Goal: Task Accomplishment & Management: Manage account settings

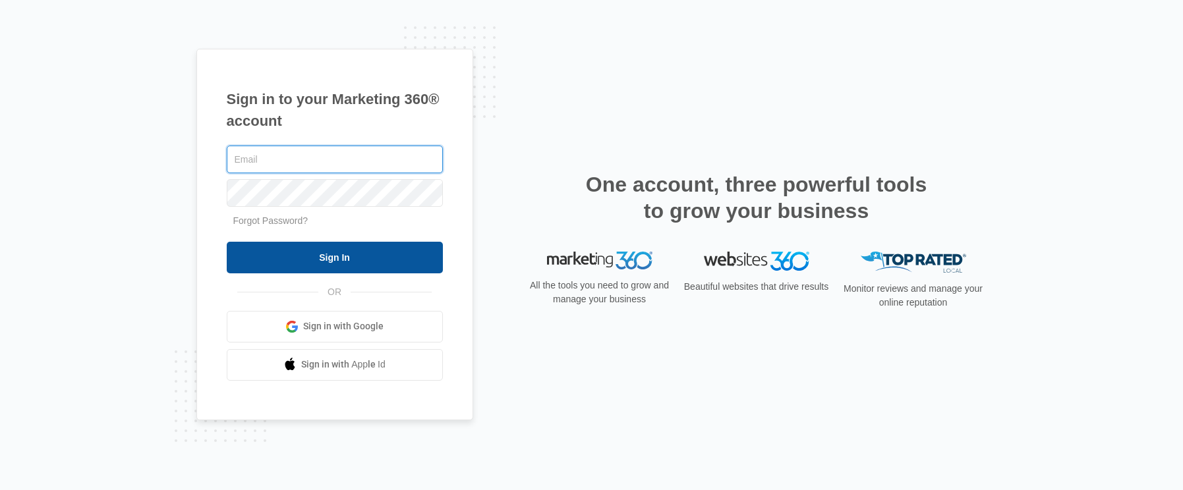
type input "[PERSON_NAME][EMAIL_ADDRESS][PERSON_NAME][DOMAIN_NAME]"
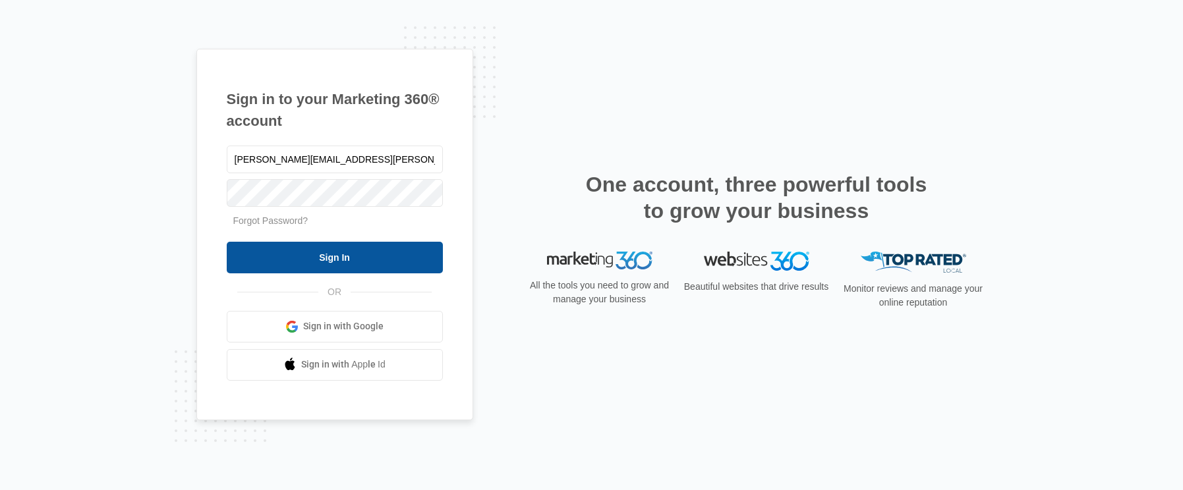
click at [381, 261] on input "Sign In" at bounding box center [335, 258] width 216 height 32
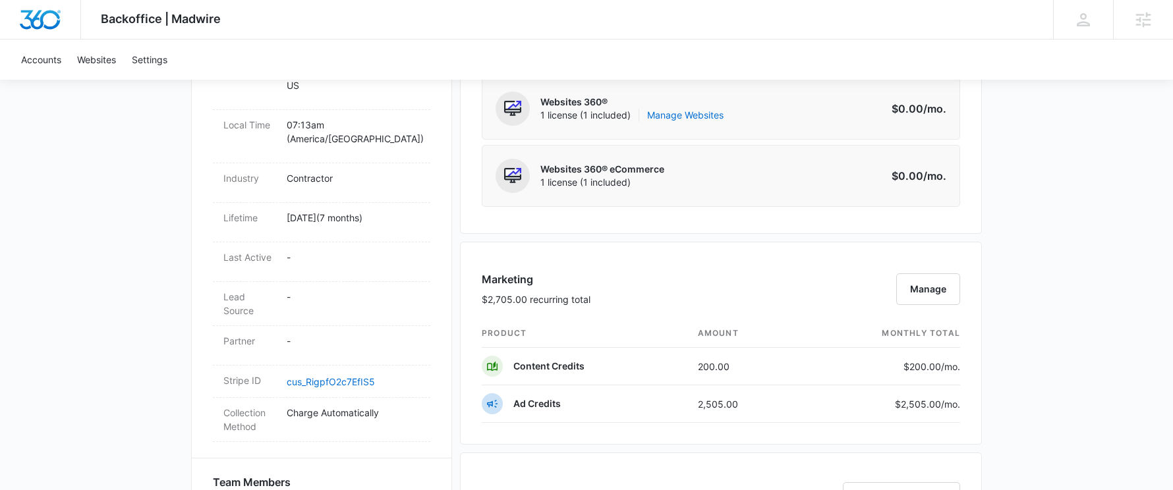
scroll to position [625, 0]
